Goal: Task Accomplishment & Management: Manage account settings

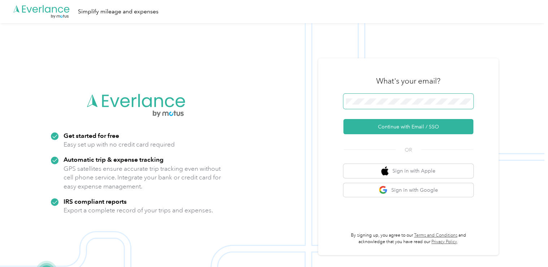
click at [437, 105] on span at bounding box center [409, 101] width 130 height 15
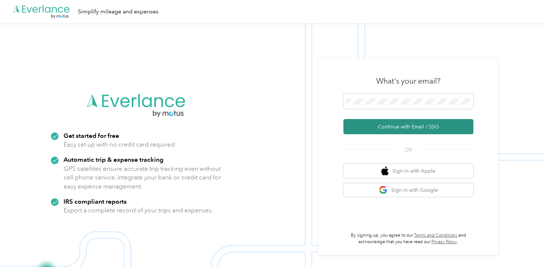
click at [406, 121] on button "Continue with Email / SSO" at bounding box center [409, 126] width 130 height 15
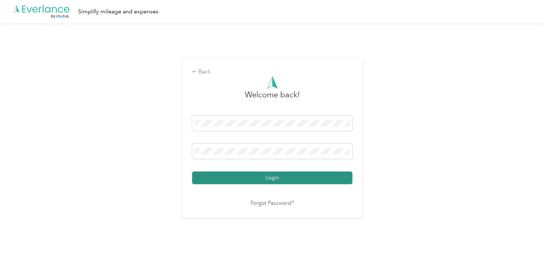
click at [319, 174] on button "Login" at bounding box center [272, 177] width 160 height 13
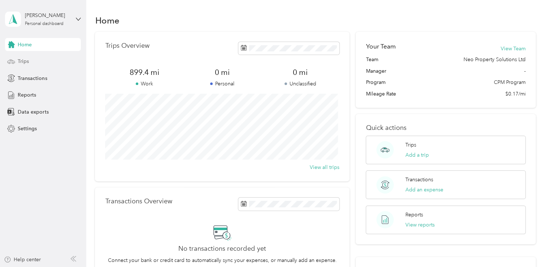
click at [36, 60] on div "Trips" at bounding box center [43, 61] width 76 height 13
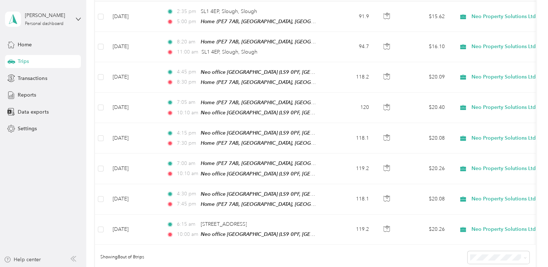
scroll to position [118, 0]
